Goal: Obtain resource: Obtain resource

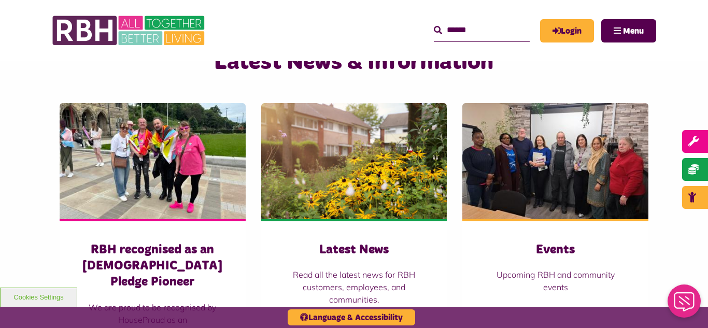
scroll to position [705, 0]
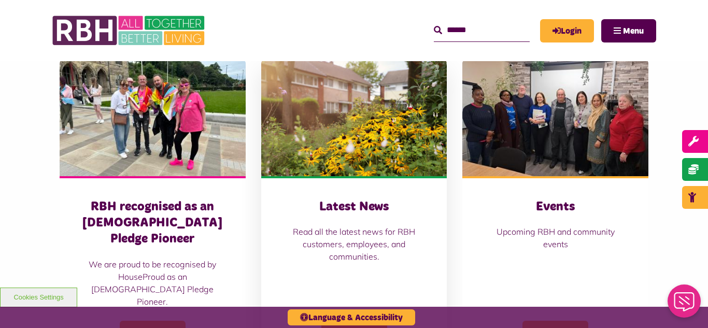
click at [370, 119] on img at bounding box center [354, 118] width 186 height 116
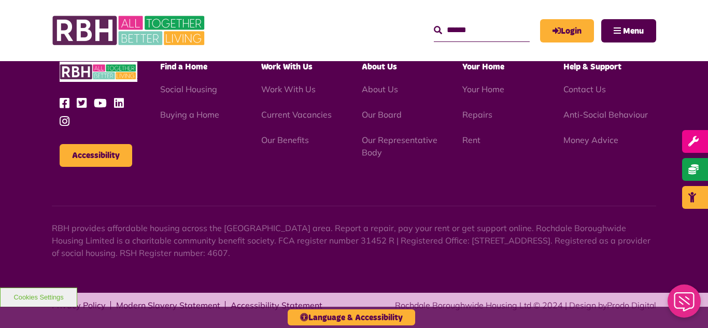
scroll to position [1129, 0]
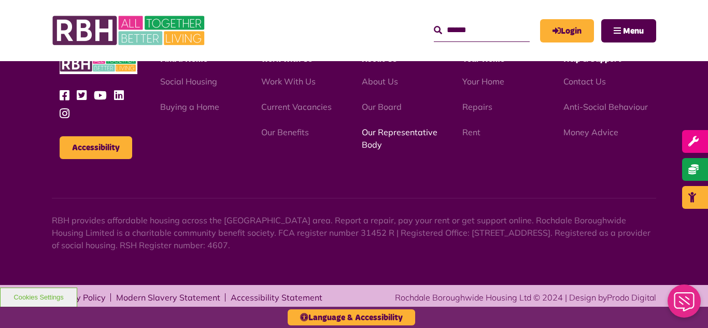
click at [385, 134] on link "Our Representative Body" at bounding box center [400, 138] width 76 height 23
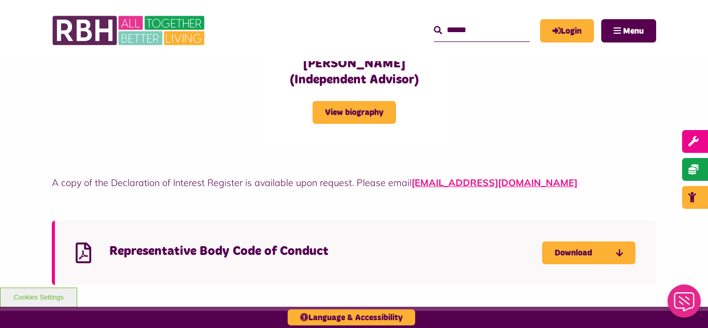
scroll to position [2742, 0]
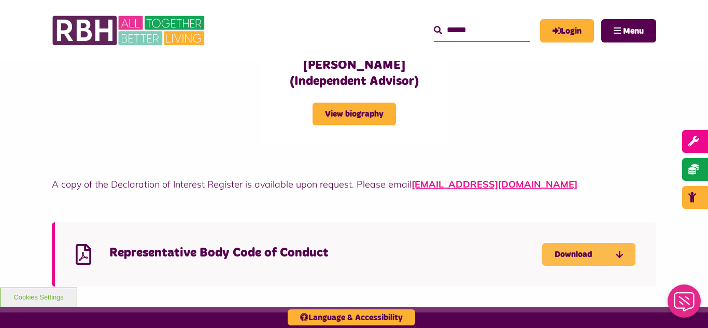
click at [560, 243] on link "Download" at bounding box center [589, 254] width 93 height 23
